Goal: Task Accomplishment & Management: Use online tool/utility

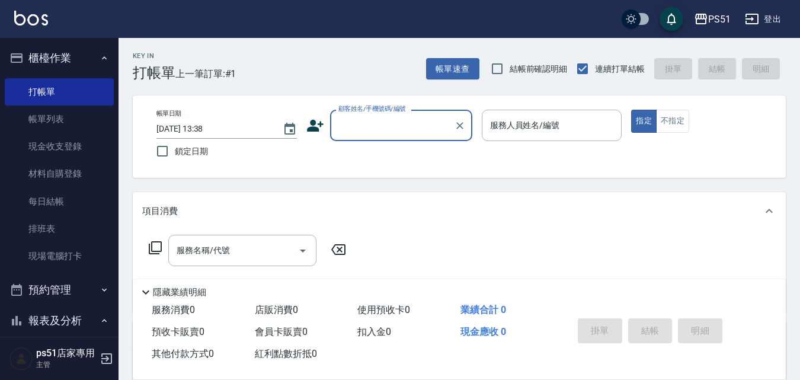
type input "5"
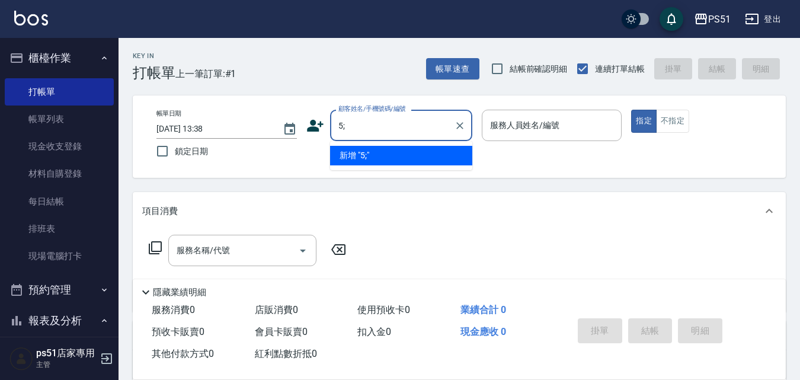
type input "5"
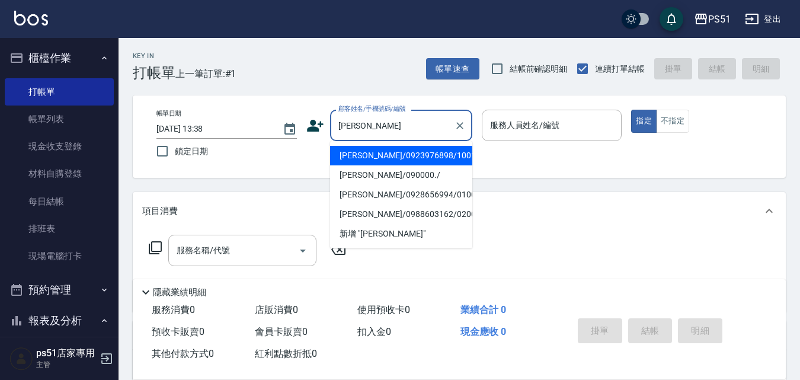
click at [409, 152] on li "[PERSON_NAME]/0923976898/100165" at bounding box center [401, 156] width 142 height 20
type input "[PERSON_NAME]/0923976898/100165"
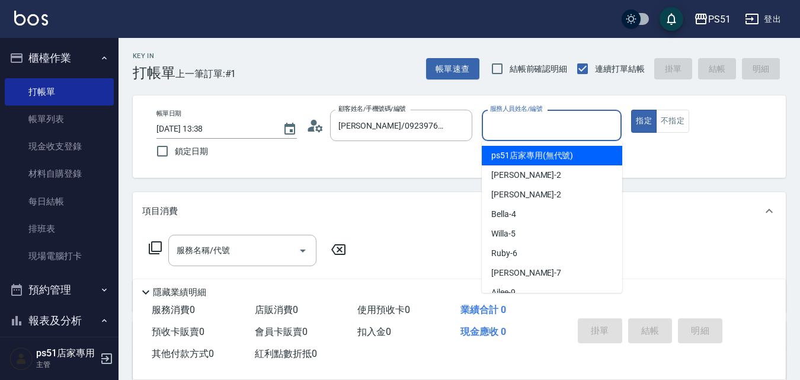
click at [510, 120] on input "服務人員姓名/編號" at bounding box center [552, 125] width 130 height 21
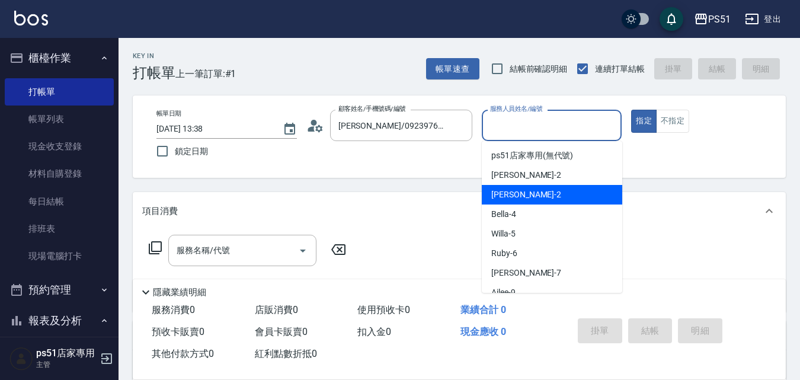
click at [513, 197] on span "[PERSON_NAME] -2" at bounding box center [526, 194] width 70 height 12
type input "[PERSON_NAME]-2"
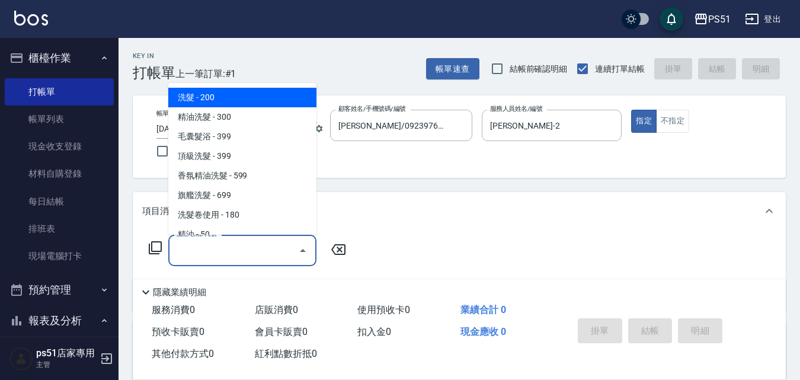
click at [198, 245] on div "服務名稱/代號 服務名稱/代號" at bounding box center [242, 250] width 148 height 31
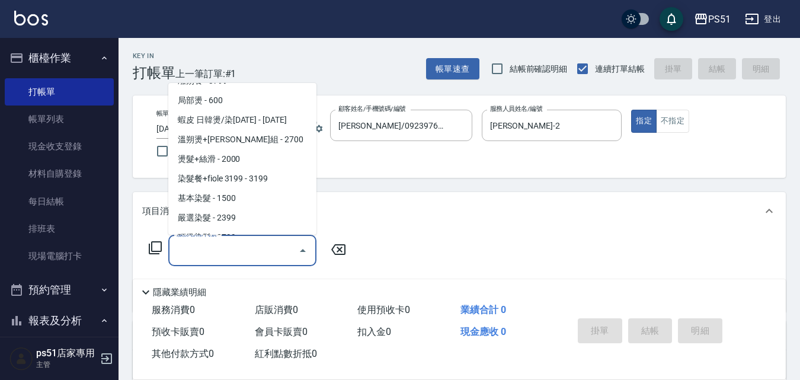
scroll to position [968, 0]
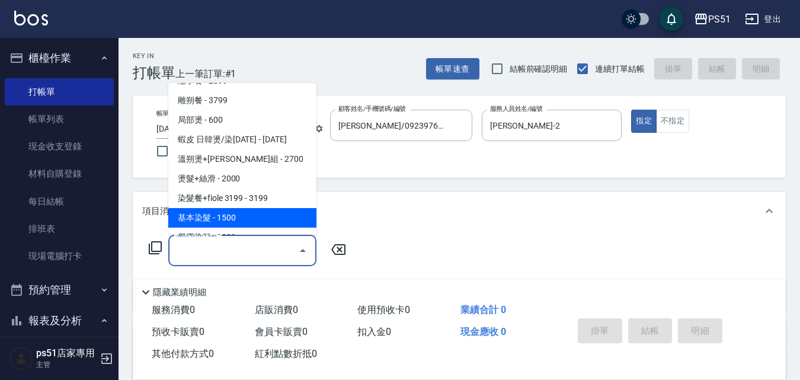
click at [252, 209] on span "基本染髮 - 1500" at bounding box center [242, 218] width 148 height 20
type input "基本染髮(401)"
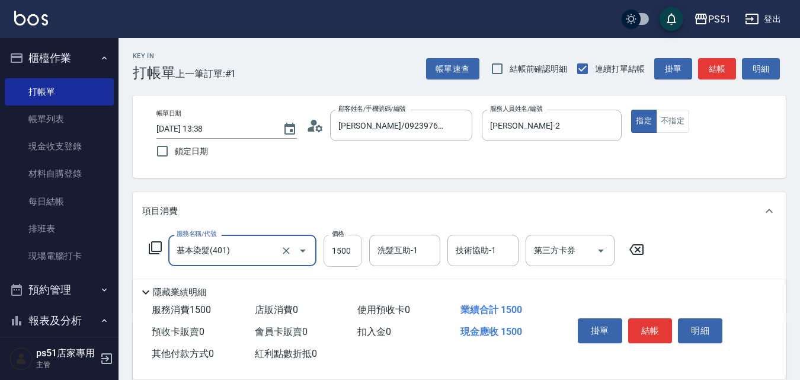
click at [337, 252] on input "1500" at bounding box center [343, 251] width 39 height 32
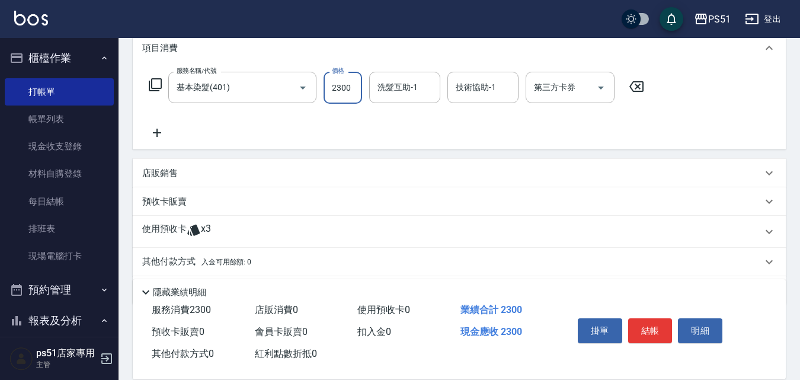
scroll to position [201, 0]
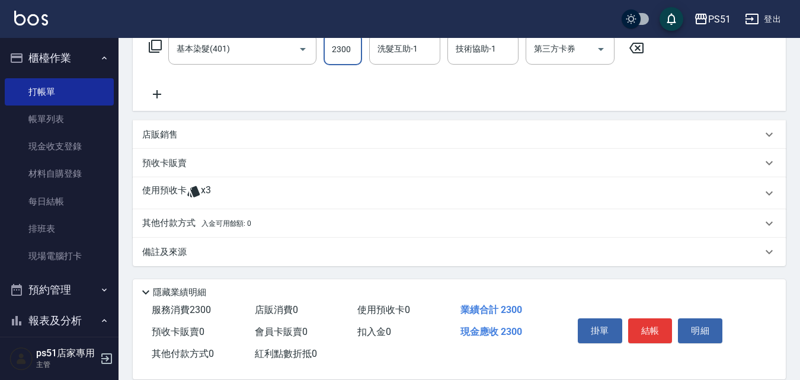
type input "2300"
click at [181, 190] on p "使用預收卡" at bounding box center [164, 193] width 44 height 18
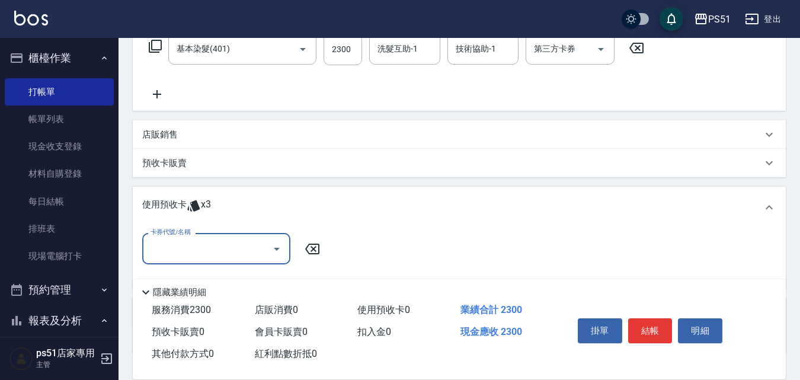
scroll to position [0, 0]
click at [217, 261] on div "卡券代號/名稱" at bounding box center [216, 248] width 148 height 31
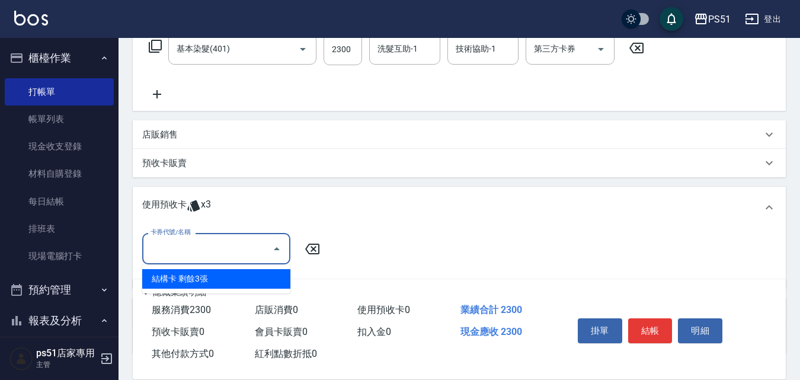
click at [223, 270] on div "結構卡 剩餘3張" at bounding box center [216, 279] width 148 height 20
type input "結構卡"
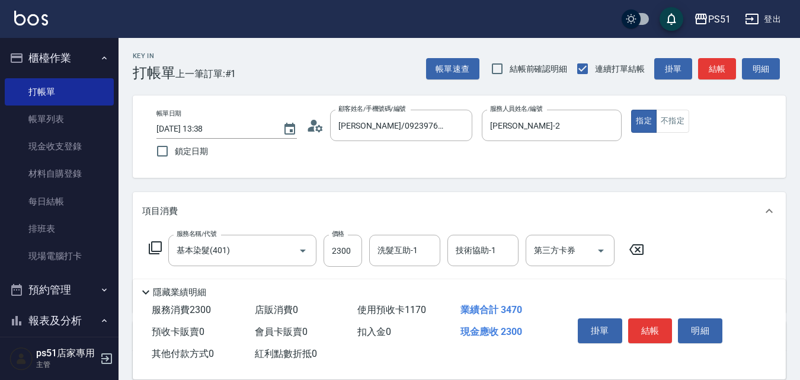
scroll to position [138, 0]
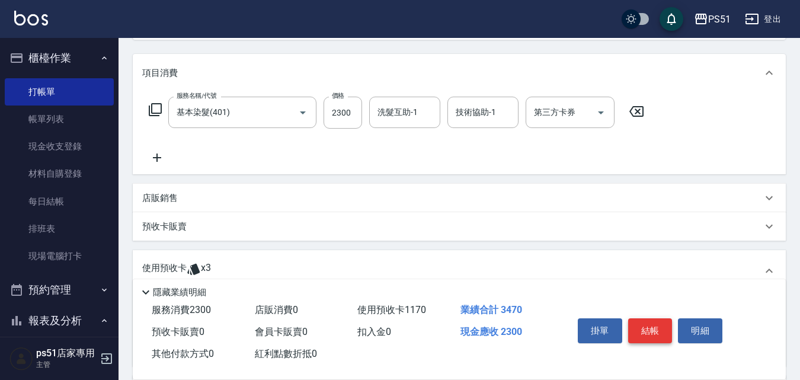
click at [654, 318] on button "結帳" at bounding box center [650, 330] width 44 height 25
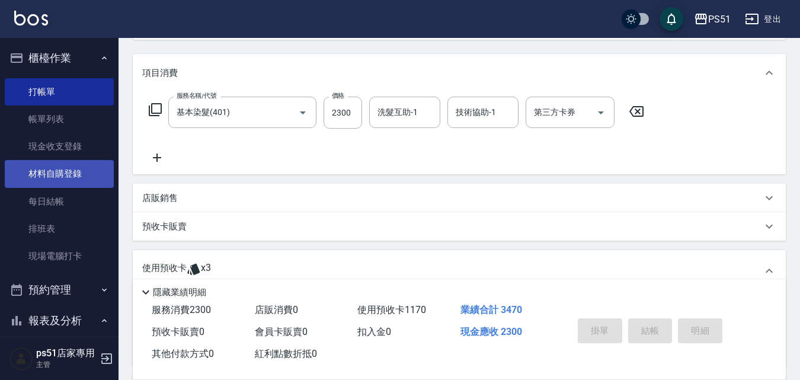
type input "[DATE] 17:29"
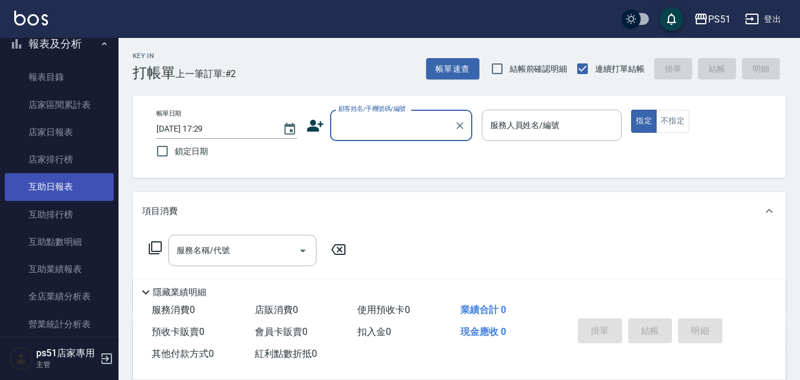
scroll to position [553, 0]
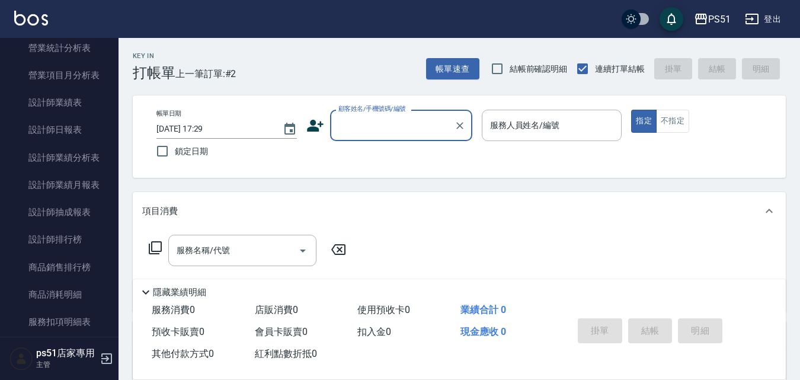
click at [396, 138] on div "顧客姓名/手機號碼/編號" at bounding box center [401, 125] width 142 height 31
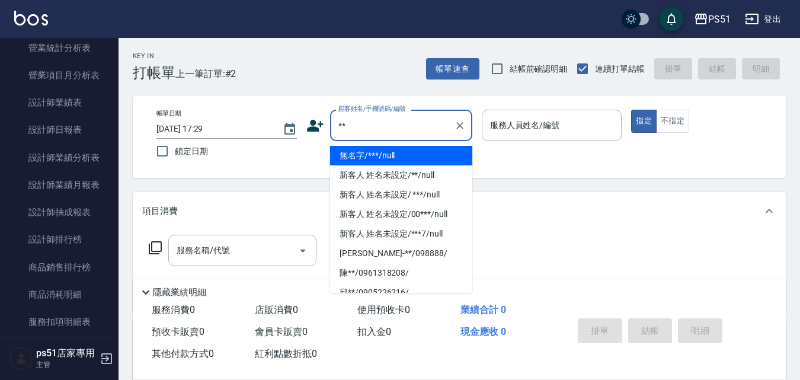
click at [398, 152] on li "無名字/***/null" at bounding box center [401, 156] width 142 height 20
type input "無名字/***/null"
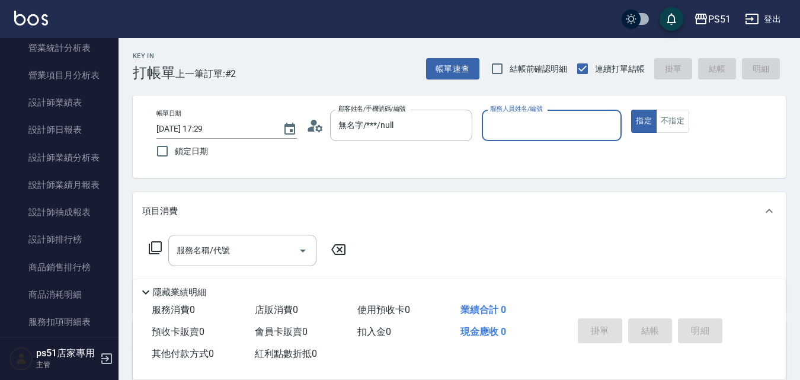
click at [518, 127] on input "服務人員姓名/編號" at bounding box center [552, 125] width 130 height 21
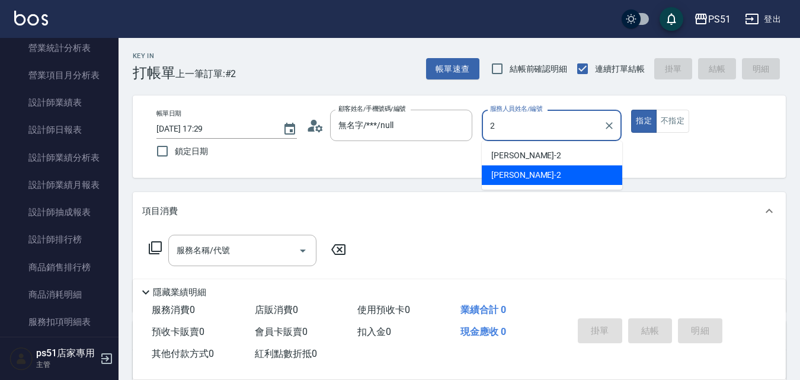
click at [517, 182] on div "[PERSON_NAME] -2" at bounding box center [552, 175] width 140 height 20
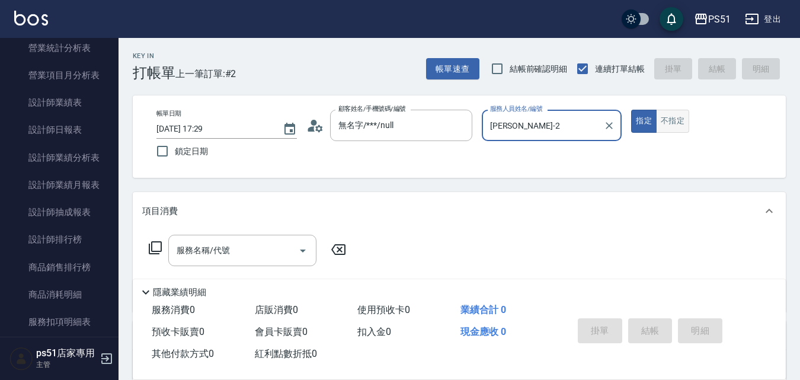
type input "[PERSON_NAME]-2"
click at [677, 120] on button "不指定" at bounding box center [672, 121] width 33 height 23
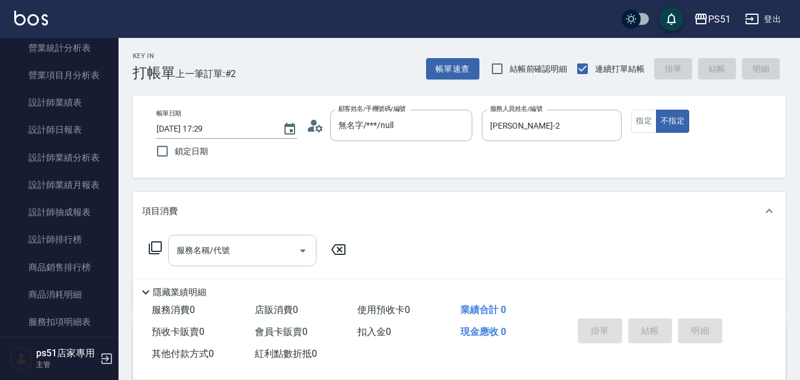
click at [213, 245] on div "服務名稱/代號 服務名稱/代號" at bounding box center [242, 250] width 148 height 31
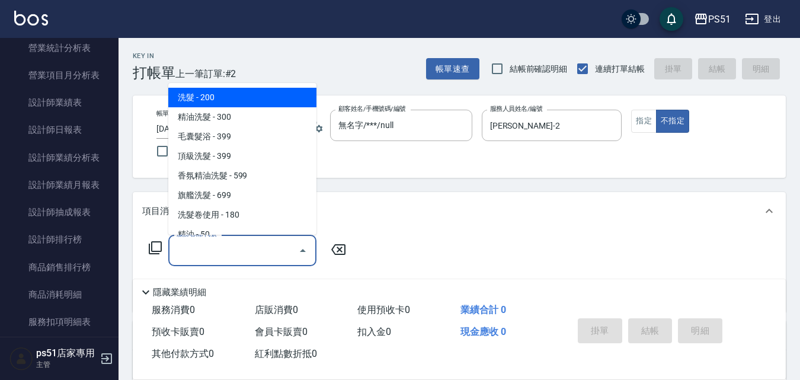
click at [236, 100] on span "洗髮 - 200" at bounding box center [242, 98] width 148 height 20
type input "洗髮(101)"
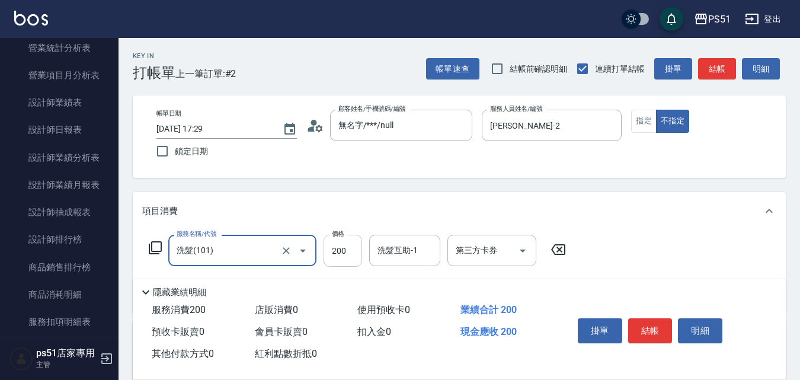
click at [329, 245] on input "200" at bounding box center [343, 251] width 39 height 32
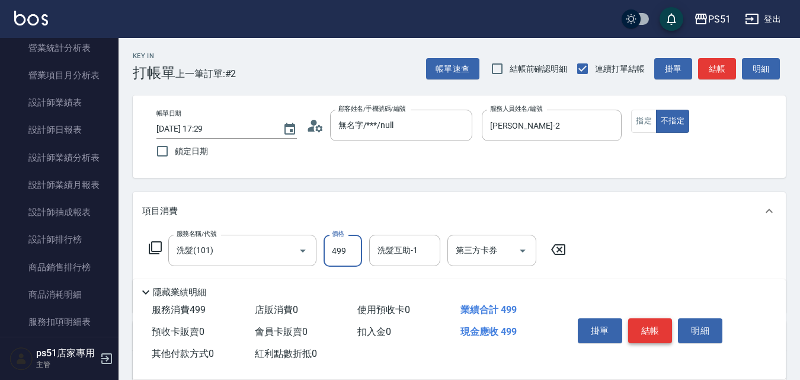
type input "499"
click at [643, 318] on button "結帳" at bounding box center [650, 330] width 44 height 25
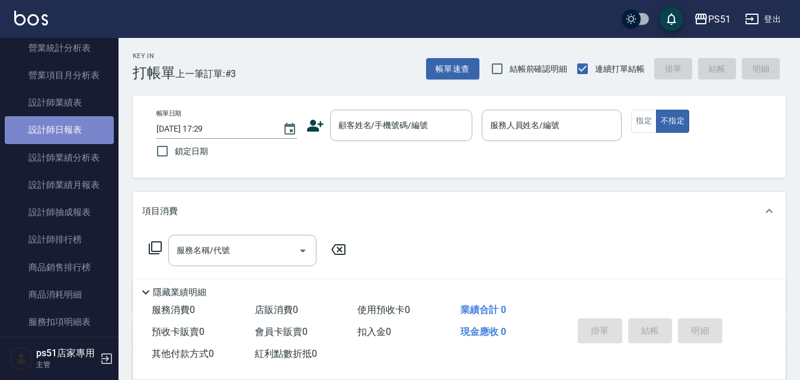
click at [69, 127] on link "設計師日報表" at bounding box center [59, 129] width 109 height 27
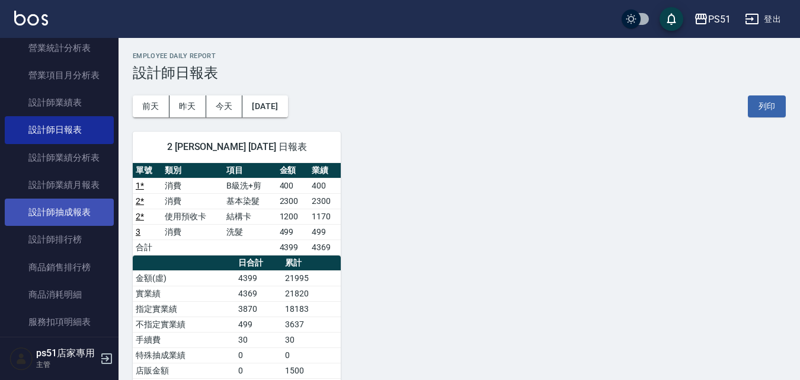
click at [81, 222] on link "設計師抽成報表" at bounding box center [59, 211] width 109 height 27
